Goal: Information Seeking & Learning: Learn about a topic

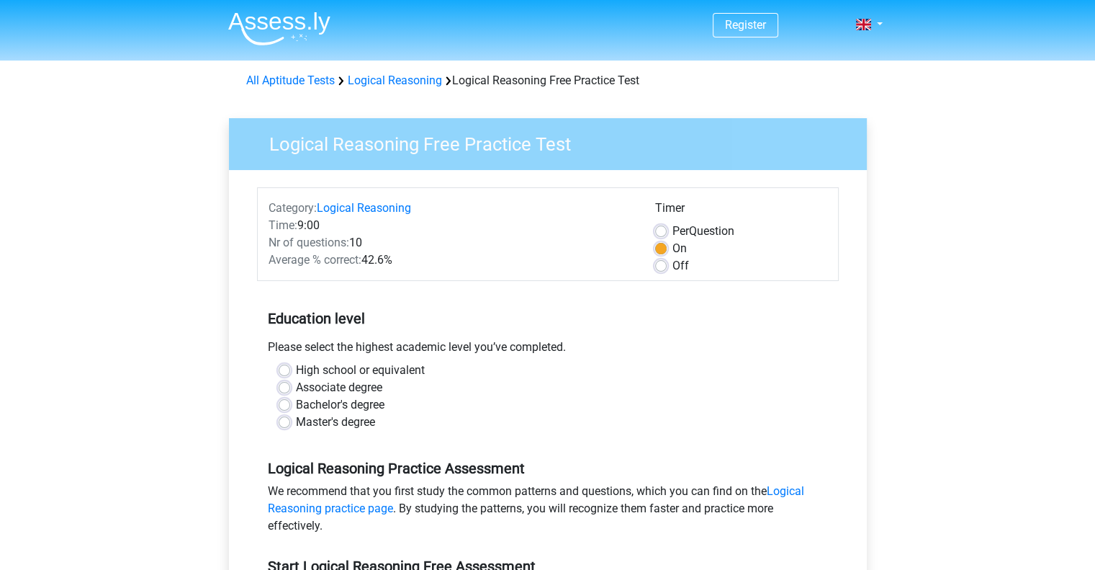
click at [361, 388] on label "Associate degree" at bounding box center [339, 387] width 86 height 17
click at [290, 388] on input "Associate degree" at bounding box center [285, 386] width 12 height 14
radio input "true"
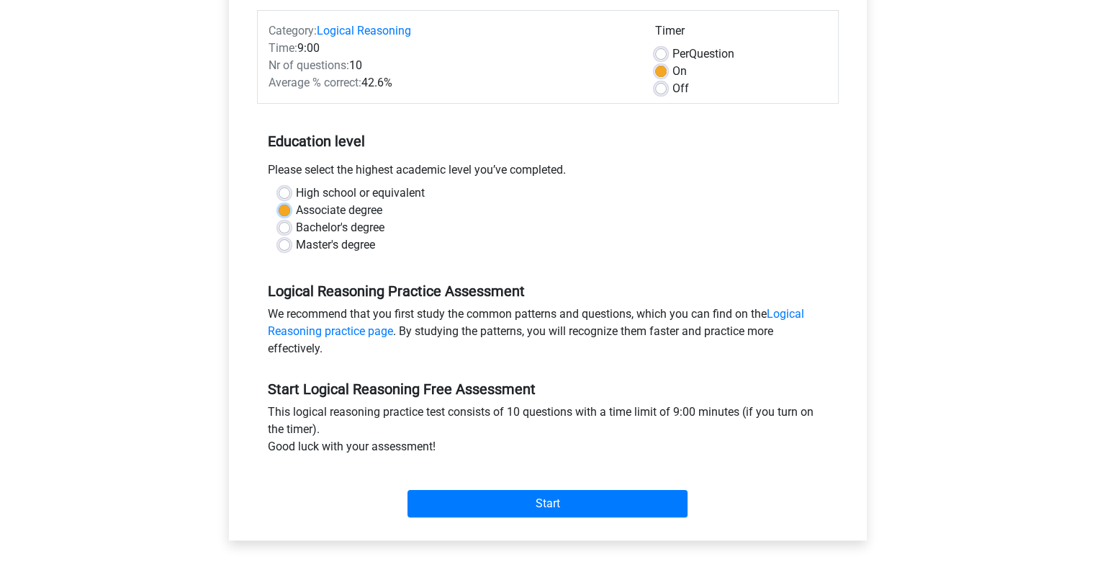
scroll to position [211, 0]
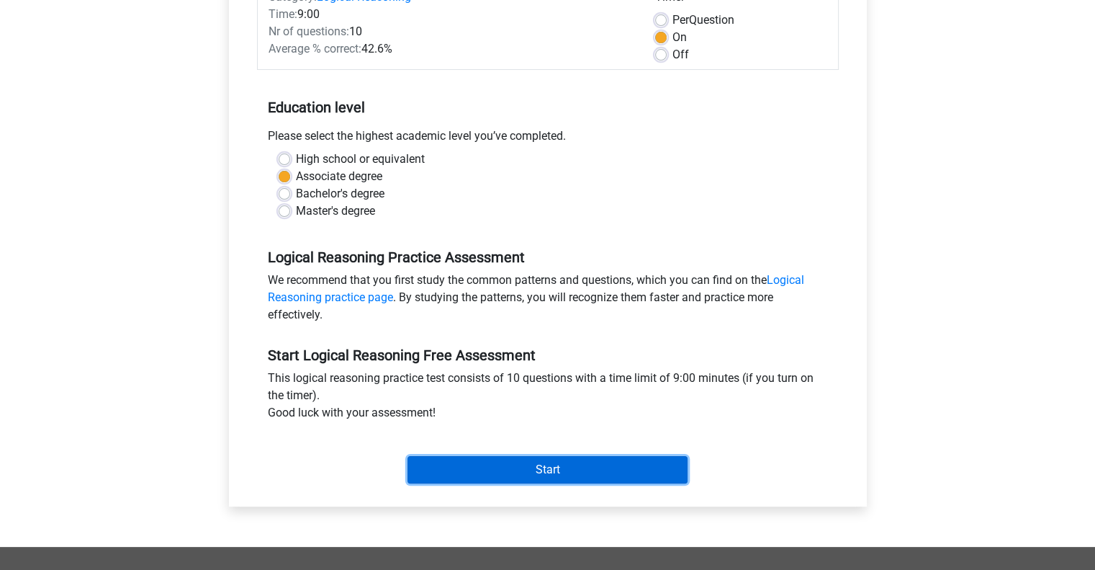
click at [534, 459] on input "Start" at bounding box center [548, 469] width 280 height 27
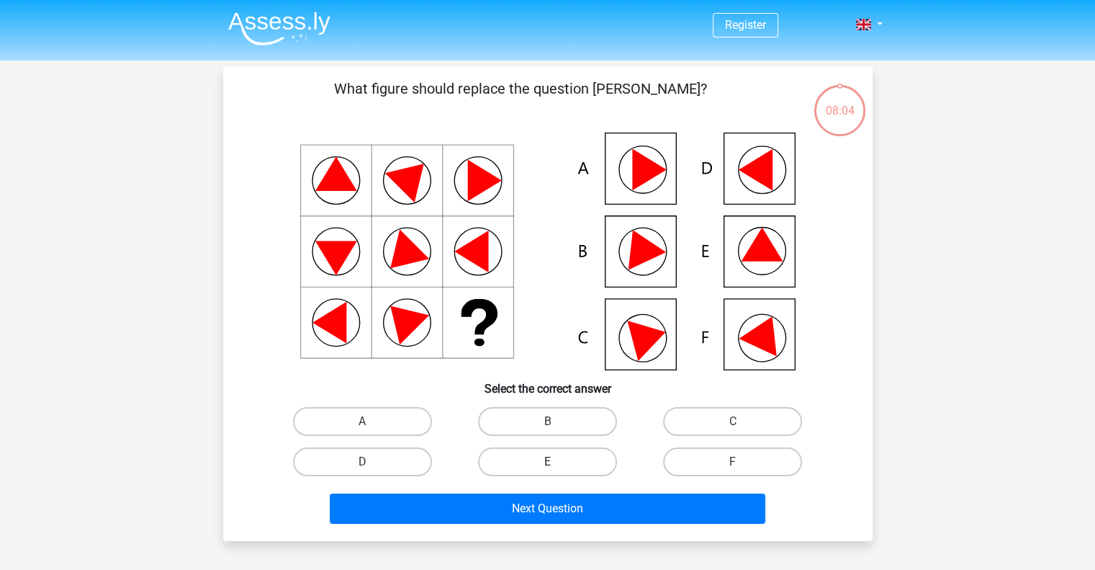
click at [539, 470] on label "E" at bounding box center [547, 461] width 139 height 29
click at [547, 470] on input "E" at bounding box center [551, 466] width 9 height 9
radio input "true"
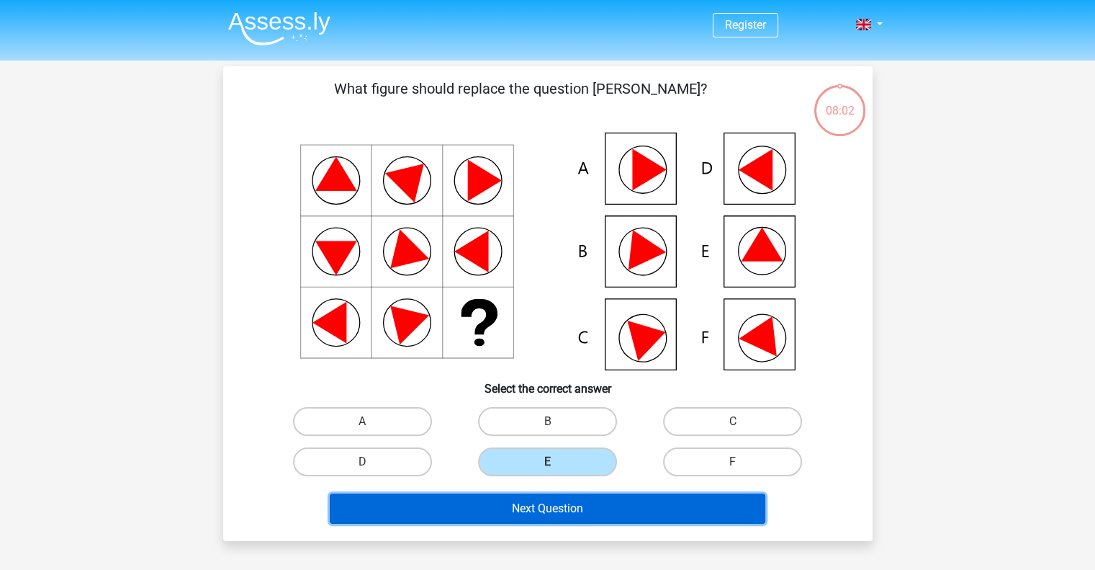
click at [555, 508] on button "Next Question" at bounding box center [548, 508] width 436 height 30
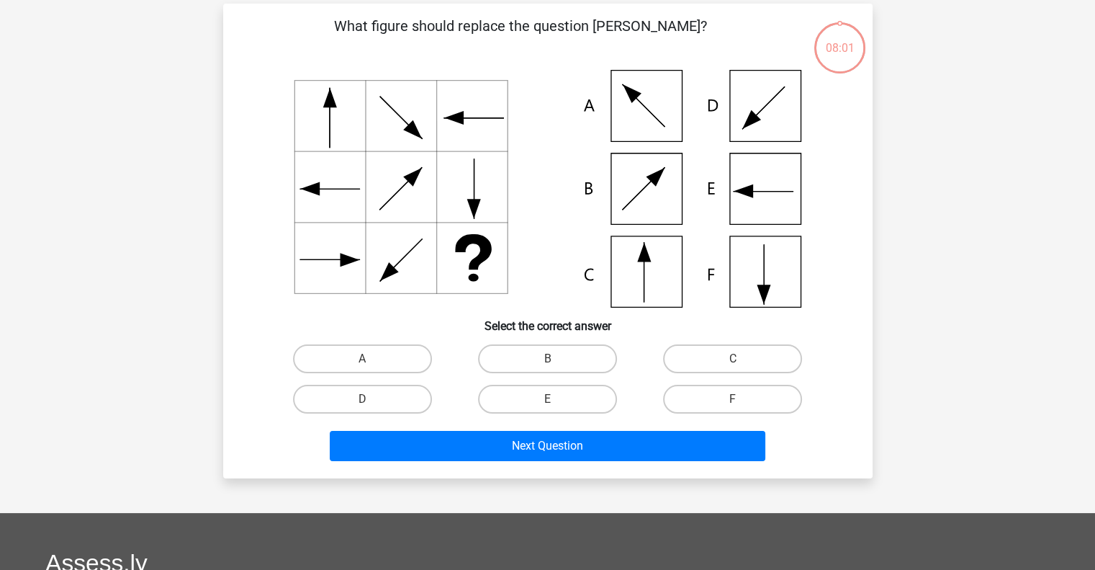
scroll to position [66, 0]
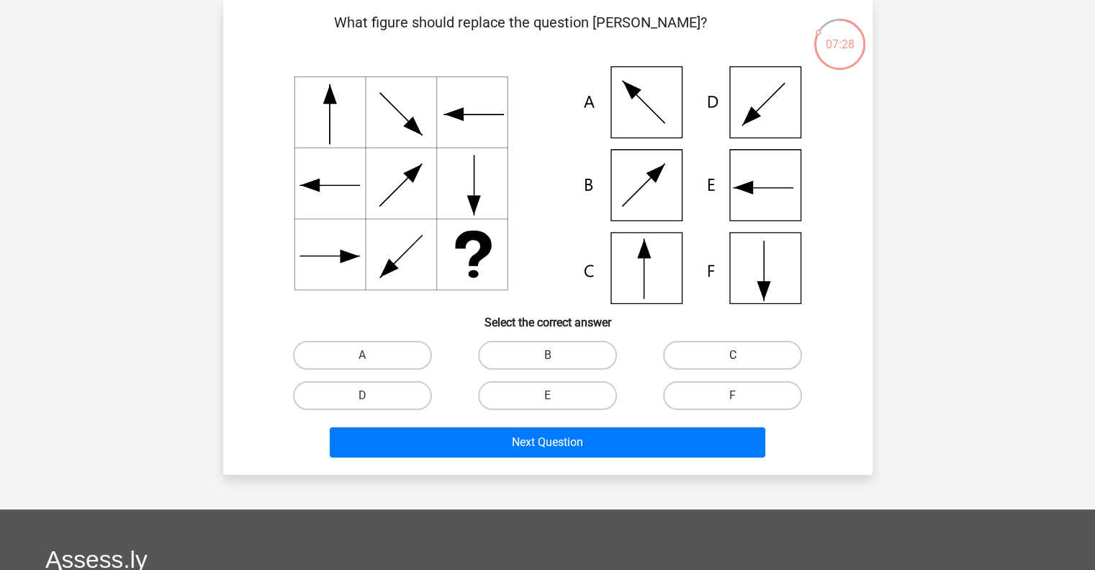
click at [704, 354] on label "C" at bounding box center [732, 355] width 139 height 29
click at [733, 355] on input "C" at bounding box center [737, 359] width 9 height 9
radio input "true"
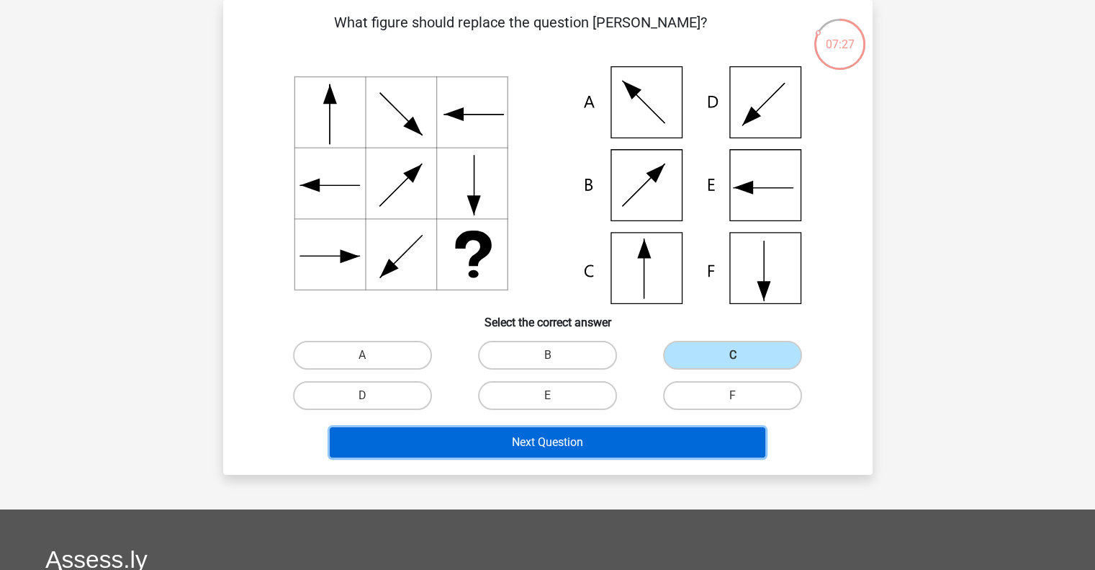
click at [605, 449] on button "Next Question" at bounding box center [548, 442] width 436 height 30
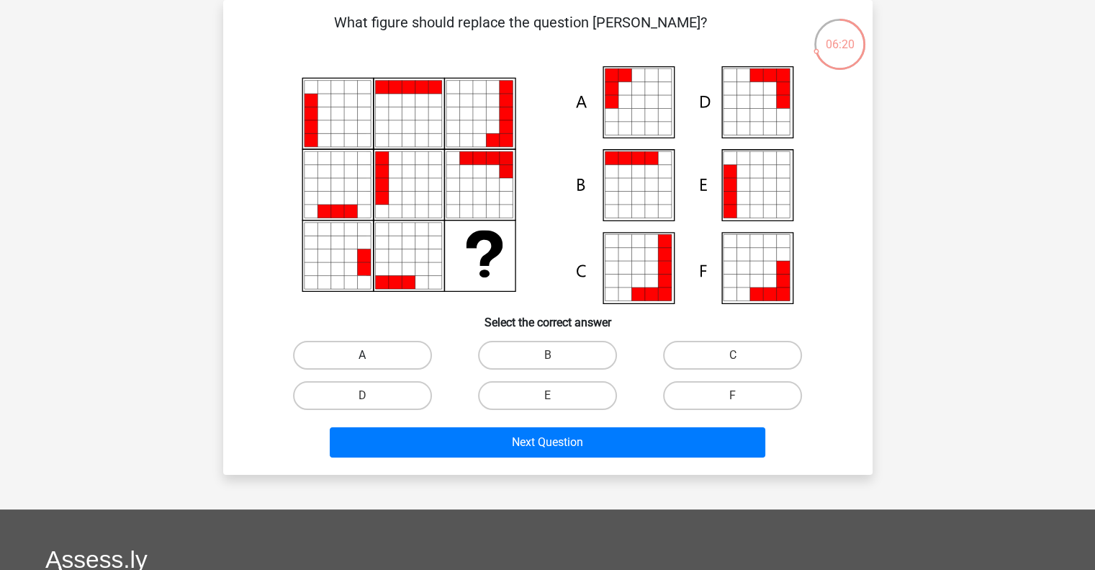
click at [385, 359] on label "A" at bounding box center [362, 355] width 139 height 29
click at [372, 359] on input "A" at bounding box center [366, 359] width 9 height 9
radio input "true"
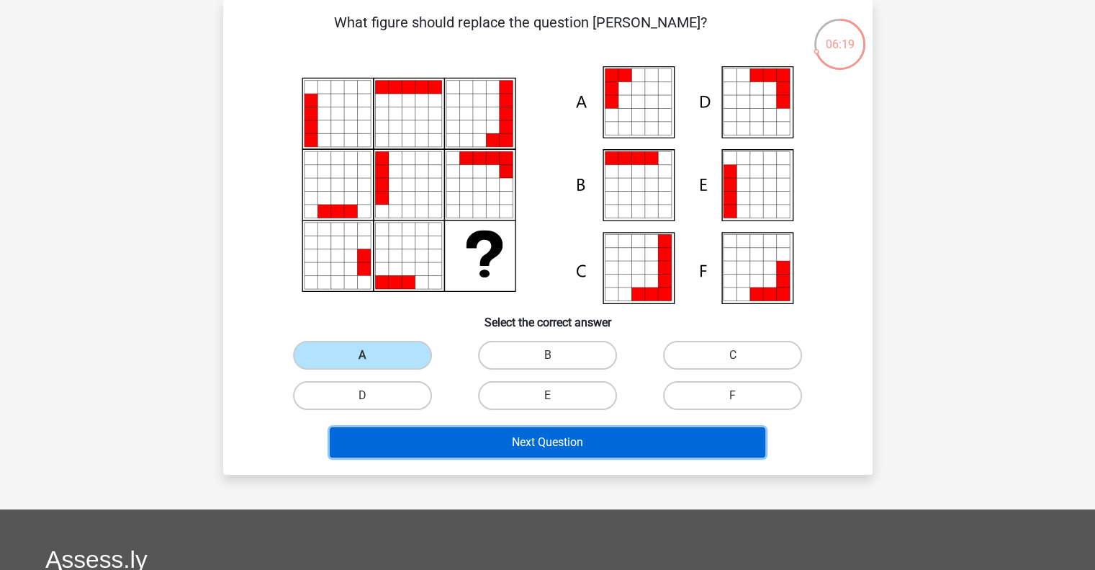
click at [559, 444] on button "Next Question" at bounding box center [548, 442] width 436 height 30
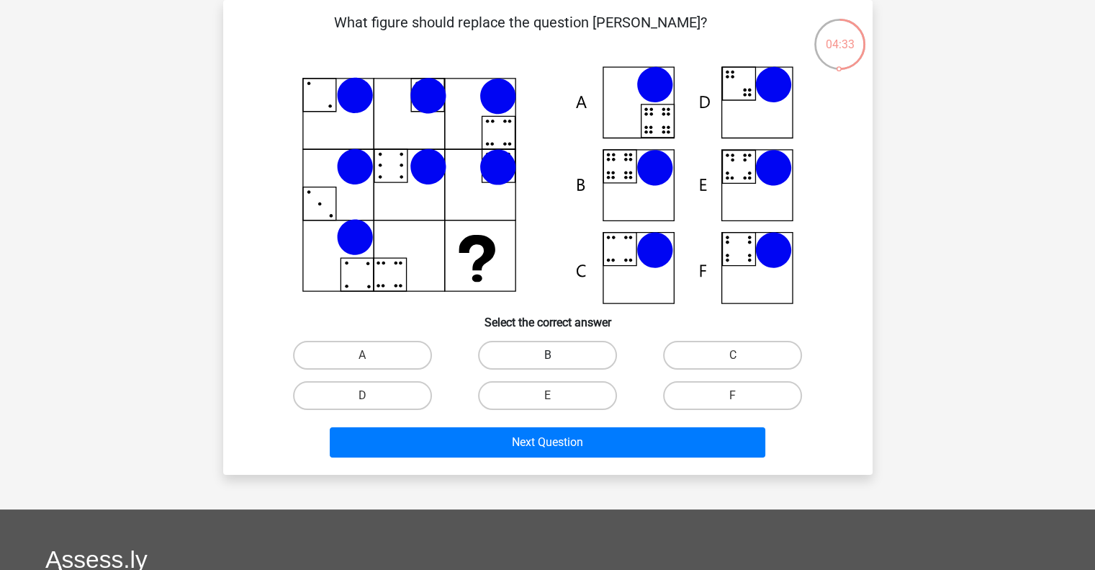
click at [530, 354] on label "B" at bounding box center [547, 355] width 139 height 29
click at [547, 355] on input "B" at bounding box center [551, 359] width 9 height 9
radio input "true"
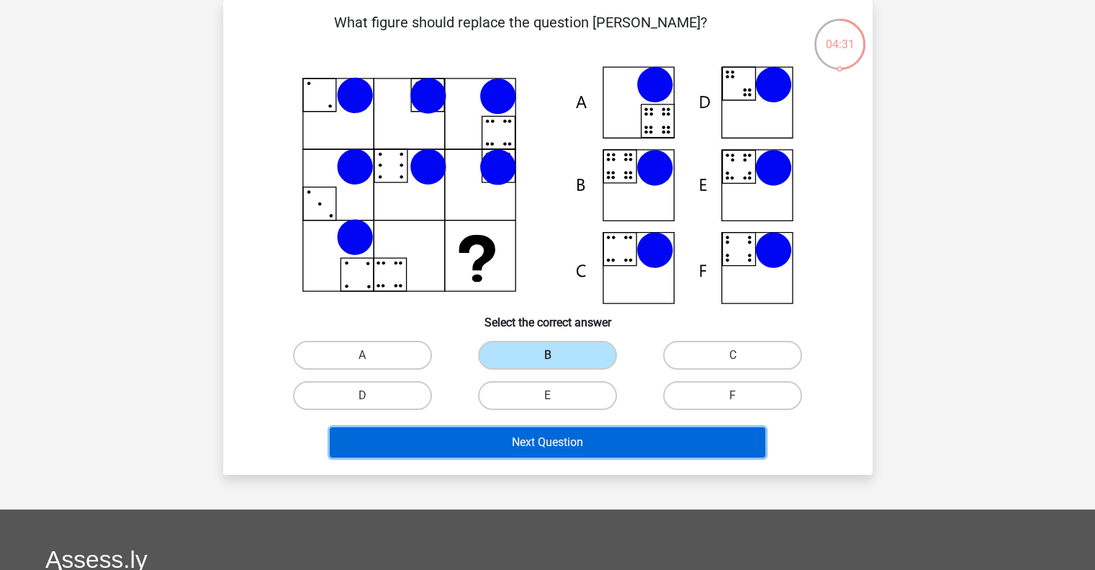
click at [547, 442] on button "Next Question" at bounding box center [548, 442] width 436 height 30
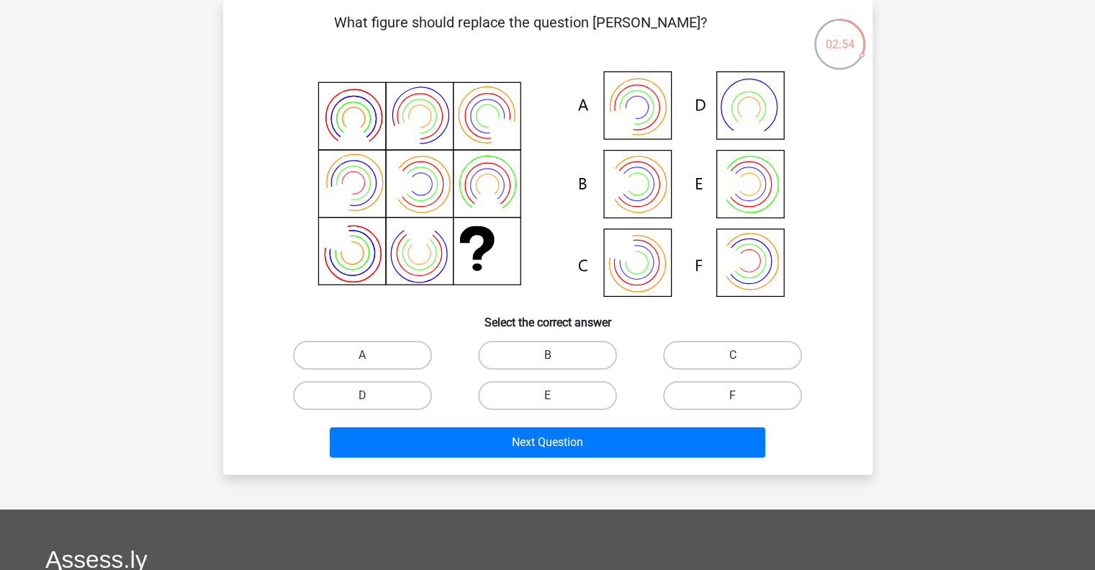
click at [751, 256] on icon at bounding box center [548, 185] width 580 height 238
click at [733, 398] on input "F" at bounding box center [737, 399] width 9 height 9
radio input "true"
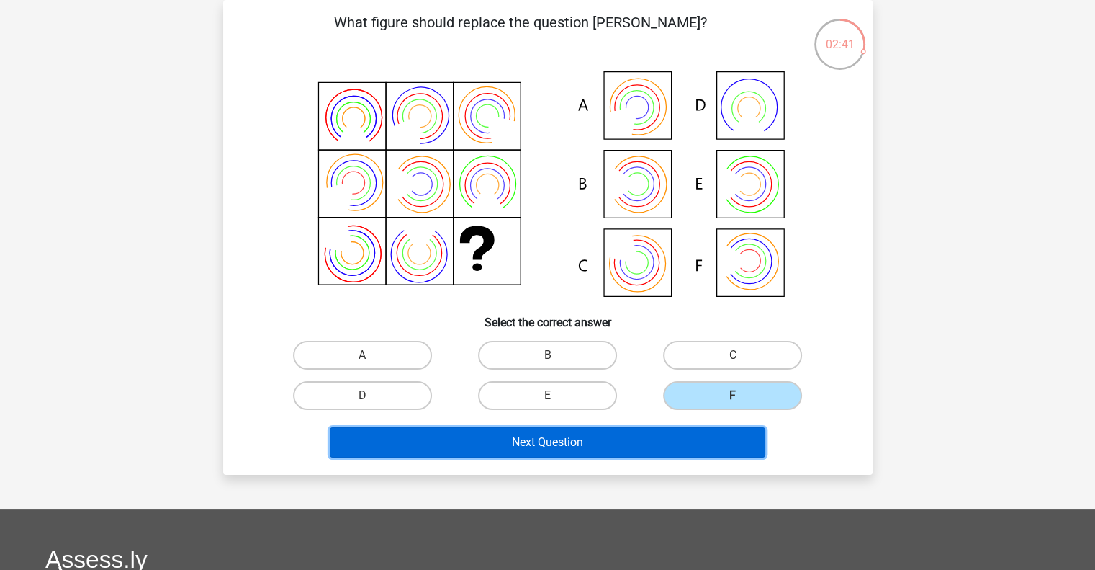
click at [661, 445] on button "Next Question" at bounding box center [548, 442] width 436 height 30
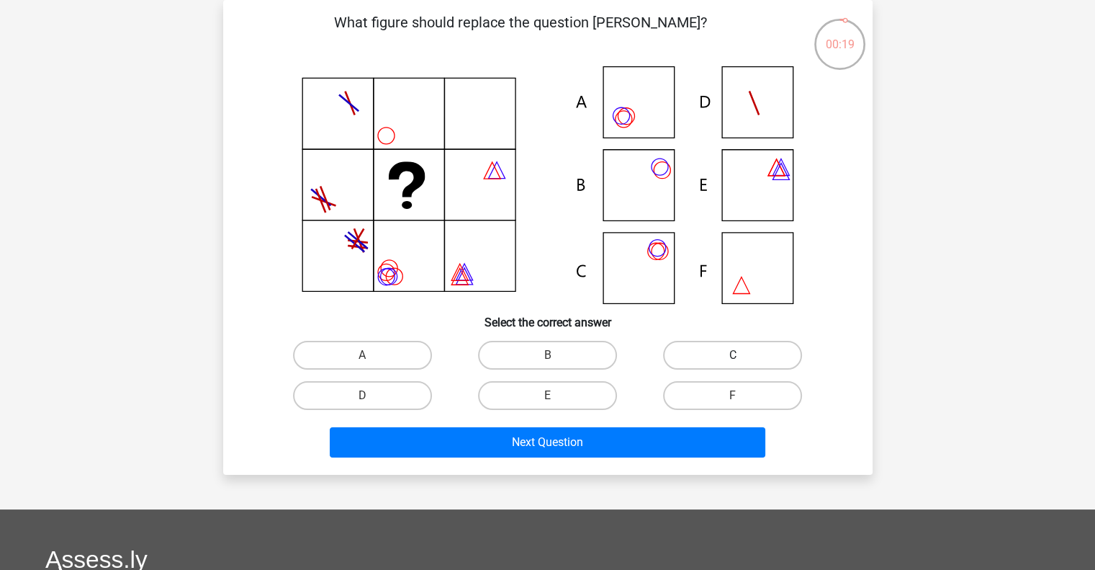
click at [701, 355] on label "C" at bounding box center [732, 355] width 139 height 29
click at [733, 355] on input "C" at bounding box center [737, 359] width 9 height 9
radio input "true"
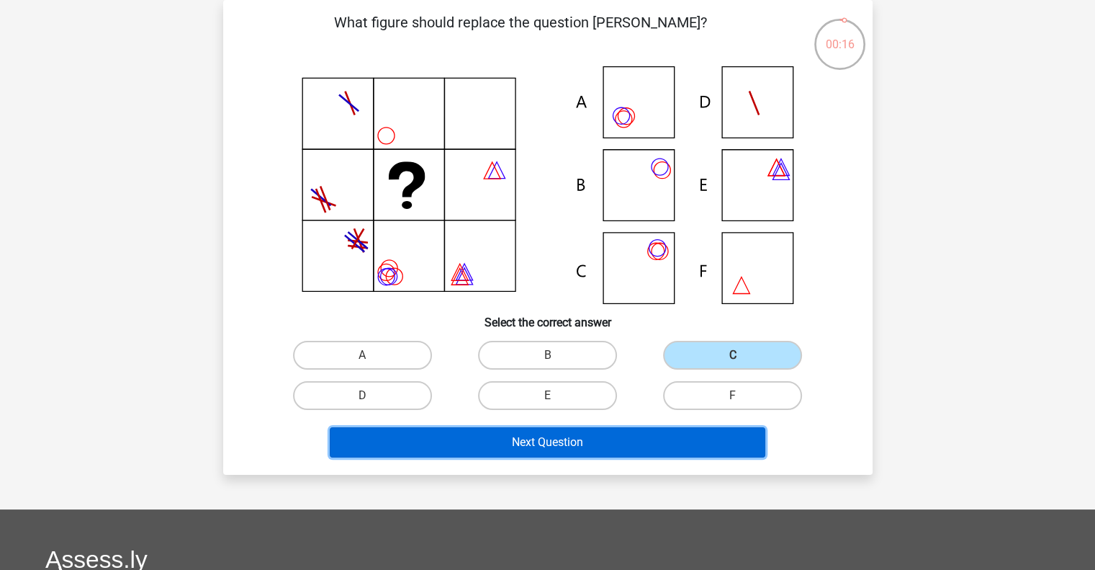
click at [583, 445] on button "Next Question" at bounding box center [548, 442] width 436 height 30
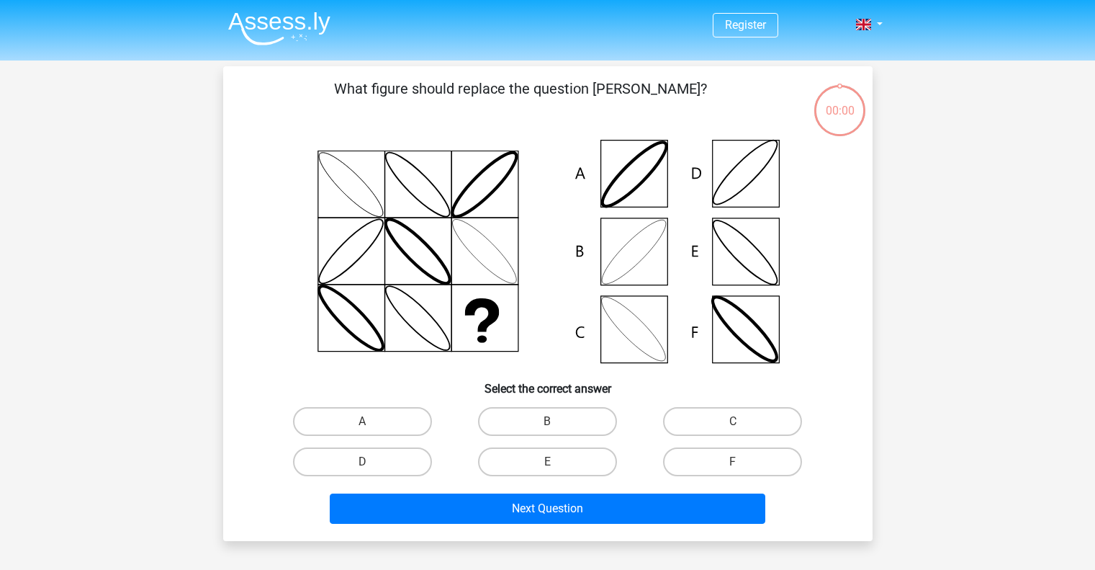
scroll to position [66, 0]
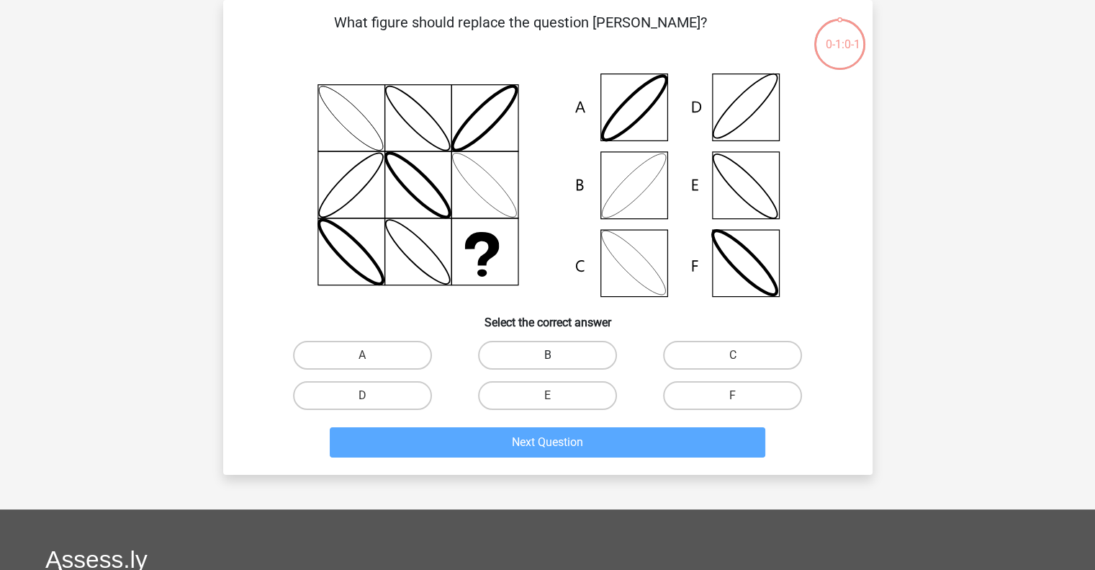
click at [513, 352] on label "B" at bounding box center [547, 355] width 139 height 29
click at [547, 355] on input "B" at bounding box center [551, 359] width 9 height 9
radio input "true"
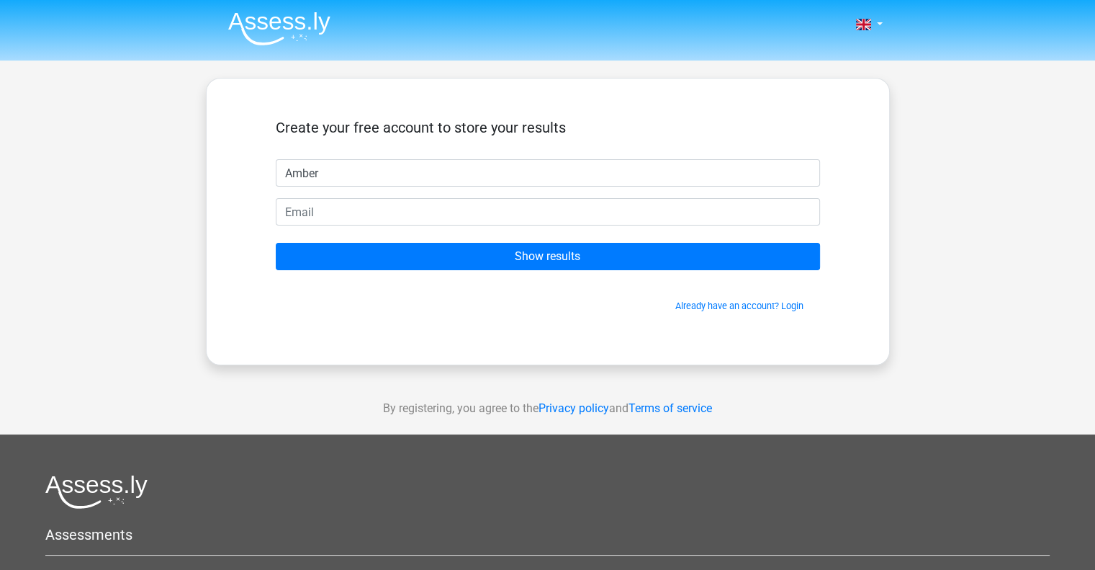
type input "Amber"
